Goal: Task Accomplishment & Management: Use online tool/utility

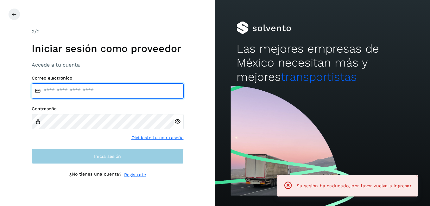
type input "**********"
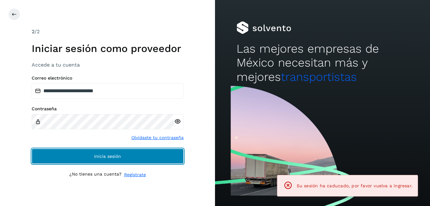
click at [129, 153] on button "Inicia sesión" at bounding box center [108, 155] width 152 height 15
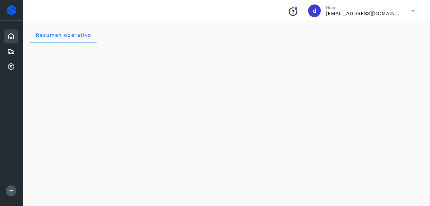
click at [13, 39] on icon at bounding box center [11, 37] width 8 height 8
click at [8, 61] on div "Cuentas por cobrar" at bounding box center [10, 67] width 13 height 14
click at [12, 50] on icon at bounding box center [11, 52] width 8 height 8
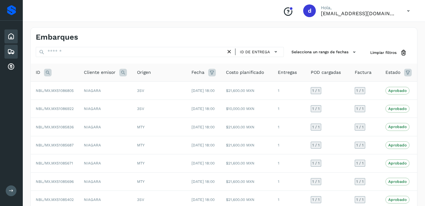
click at [13, 36] on icon at bounding box center [11, 37] width 8 height 8
